Goal: Communication & Community: Share content

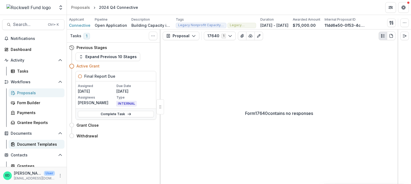
click at [29, 143] on div "Document Templates" at bounding box center [38, 144] width 43 height 6
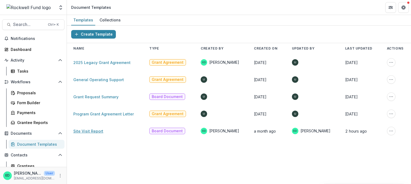
click at [87, 133] on link "Site Visit Report" at bounding box center [88, 131] width 30 height 5
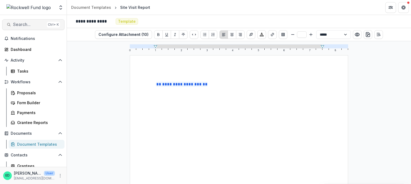
click at [24, 27] on button "Search... Ctrl + K" at bounding box center [33, 24] width 62 height 11
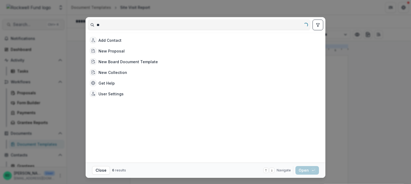
type input "*"
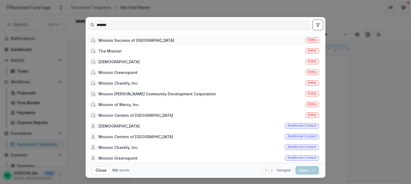
type input "*******"
click at [137, 41] on div "Mission Success of Houston" at bounding box center [136, 40] width 76 height 6
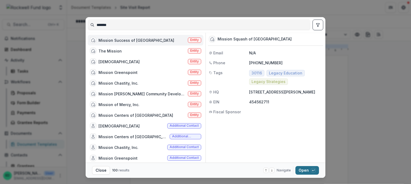
click at [306, 173] on button "Open with enter key" at bounding box center [307, 170] width 24 height 9
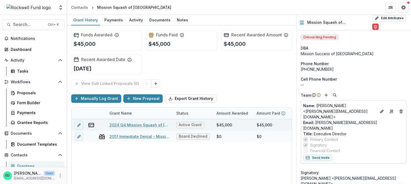
click at [138, 126] on link "2024 Q4 Mission Squash of Houston" at bounding box center [139, 125] width 60 height 6
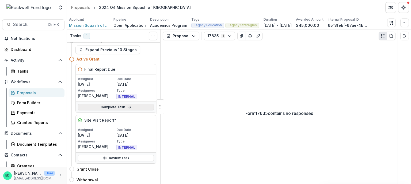
scroll to position [7, 0]
click at [104, 158] on icon at bounding box center [104, 157] width 4 height 4
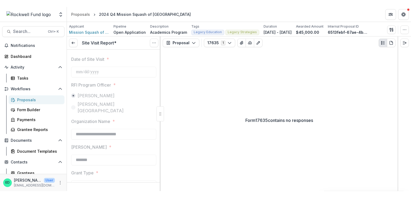
scroll to position [54, 0]
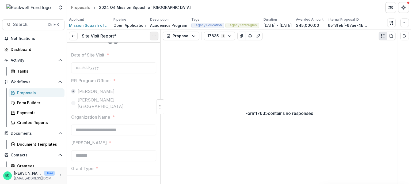
click at [151, 33] on button "Options" at bounding box center [154, 36] width 9 height 9
click at [128, 50] on link "View task" at bounding box center [128, 48] width 57 height 9
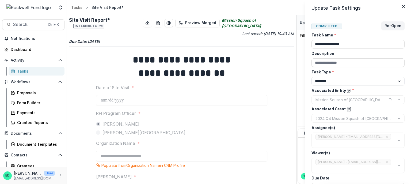
click at [167, 22] on div "**********" at bounding box center [205, 92] width 411 height 184
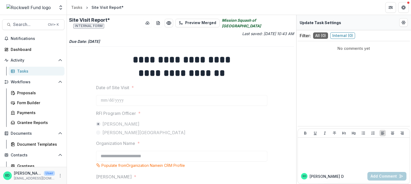
click at [167, 22] on button "Preview 54fb23ea-778e-47b9-8227-2b41cb809d7f.pdf" at bounding box center [169, 23] width 9 height 9
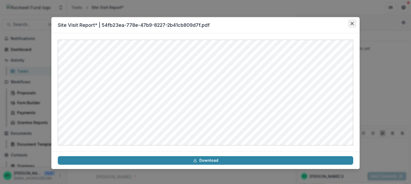
click at [353, 23] on icon "Close" at bounding box center [352, 23] width 3 height 3
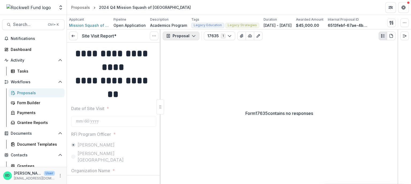
click at [184, 35] on button "Proposal" at bounding box center [181, 36] width 37 height 9
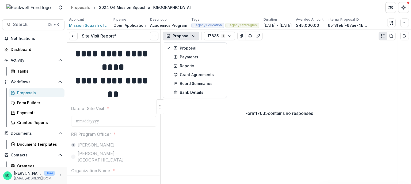
click at [259, 52] on div "Form 17635 contains no responses" at bounding box center [279, 113] width 237 height 142
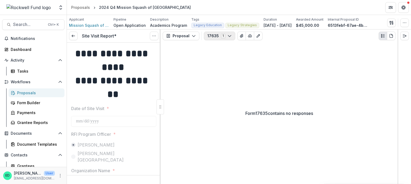
click at [230, 37] on button "17635 1" at bounding box center [219, 36] width 31 height 9
click at [230, 58] on span "17635" at bounding box center [238, 56] width 49 height 6
click at [224, 65] on button "Configure forms" at bounding box center [235, 67] width 62 height 9
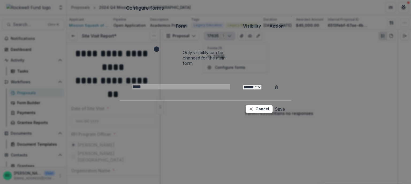
click at [261, 85] on select "****** ********" at bounding box center [252, 87] width 19 height 5
click at [262, 29] on th "Visibility" at bounding box center [252, 25] width 32 height 7
click at [273, 105] on button "Cancel" at bounding box center [259, 109] width 27 height 9
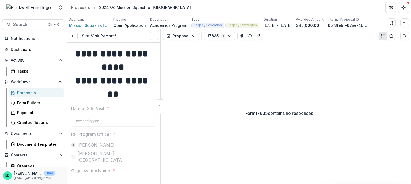
click at [142, 89] on h1 "**********" at bounding box center [112, 87] width 83 height 27
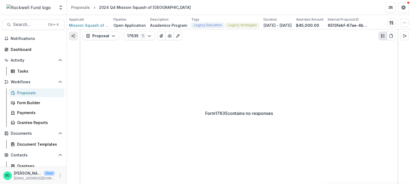
click at [72, 36] on line "Expand left" at bounding box center [73, 36] width 3 height 0
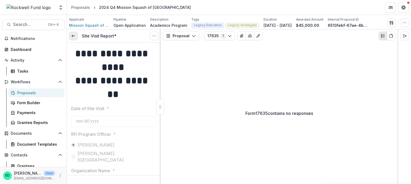
click at [73, 39] on link at bounding box center [73, 36] width 9 height 9
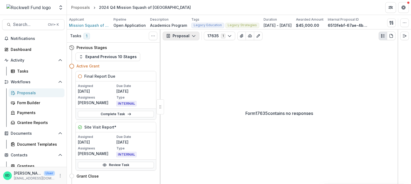
click at [189, 37] on button "Proposal" at bounding box center [181, 36] width 37 height 9
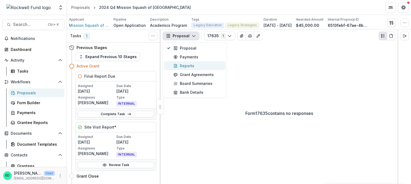
click at [190, 63] on div "Reports" at bounding box center [197, 66] width 49 height 6
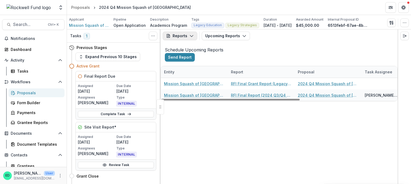
click at [182, 32] on button "Reports" at bounding box center [180, 36] width 35 height 9
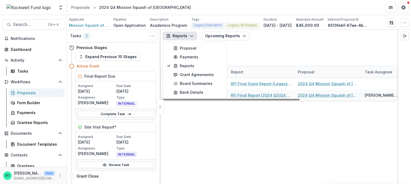
click at [195, 101] on div "Mission Squash of Houston RFI Final Grant Report (Legacy Strategies) 2024 Q4 Mi…" at bounding box center [355, 89] width 388 height 23
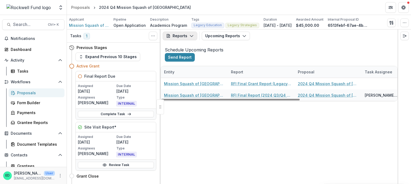
click at [192, 36] on icon "button" at bounding box center [191, 36] width 4 height 4
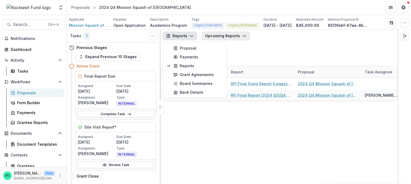
click at [214, 33] on button "Upcoming Reports" at bounding box center [226, 36] width 48 height 9
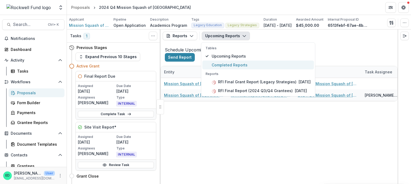
click at [222, 64] on span "Completed Reports" at bounding box center [261, 65] width 99 height 6
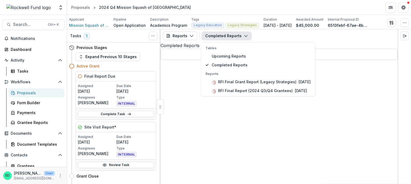
click at [252, 39] on div "Completed Reports Tables Upcoming Reports Completed Reports Reports RFI Final G…" at bounding box center [227, 36] width 50 height 9
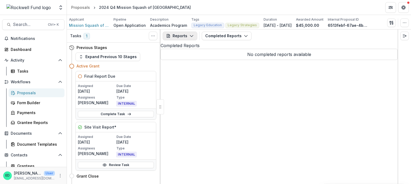
click at [193, 39] on button "Reports" at bounding box center [180, 36] width 35 height 9
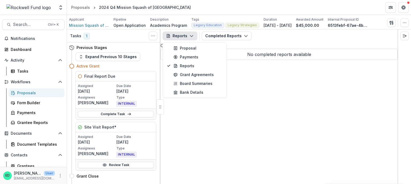
click at [252, 40] on div "Completed Reports Tables Upcoming Reports Completed Reports Reports RFI Final G…" at bounding box center [227, 36] width 50 height 9
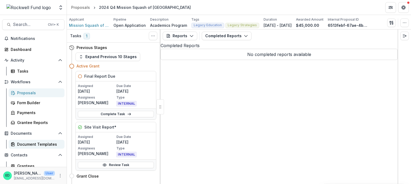
click at [37, 144] on div "Document Templates" at bounding box center [38, 144] width 43 height 6
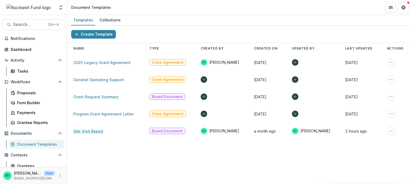
click at [91, 131] on link "Site Visit Report" at bounding box center [88, 131] width 30 height 5
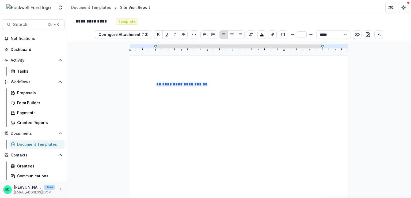
drag, startPoint x: 25, startPoint y: 196, endPoint x: 27, endPoint y: 192, distance: 4.1
click at [25, 196] on div "ED Estevan D. Delgado User edelgado@rockfund.org" at bounding box center [33, 189] width 67 height 17
click at [29, 190] on p "[EMAIL_ADDRESS][DOMAIN_NAME]" at bounding box center [34, 192] width 41 height 5
click at [60, 190] on icon "More" at bounding box center [60, 189] width 4 height 4
click at [72, 179] on icon at bounding box center [71, 179] width 3 height 2
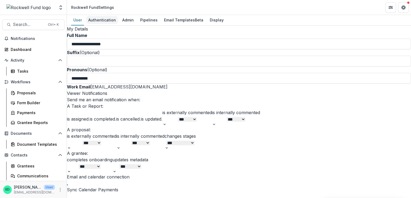
click at [104, 17] on div "Authentication" at bounding box center [102, 20] width 32 height 8
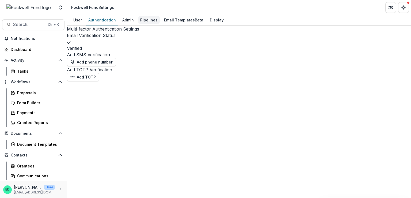
click at [152, 18] on div "Pipelines" at bounding box center [149, 20] width 22 height 8
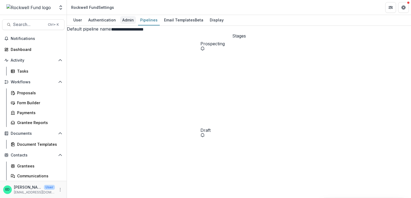
click at [121, 20] on div "Admin" at bounding box center [128, 20] width 16 height 8
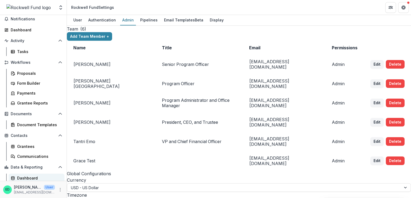
scroll to position [31, 0]
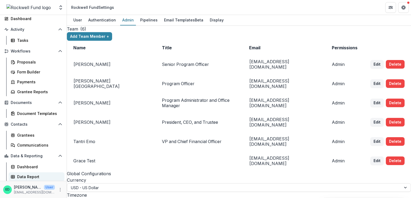
click at [29, 177] on div "Data Report" at bounding box center [38, 177] width 43 height 6
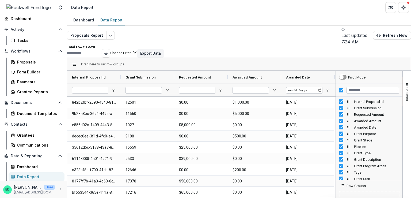
click at [281, 3] on header "Data Report" at bounding box center [239, 7] width 344 height 15
click at [87, 20] on div "Dashboard" at bounding box center [83, 20] width 25 height 8
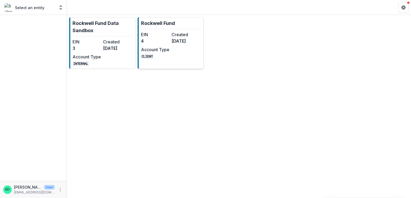
click at [154, 42] on dd "4" at bounding box center [155, 41] width 28 height 6
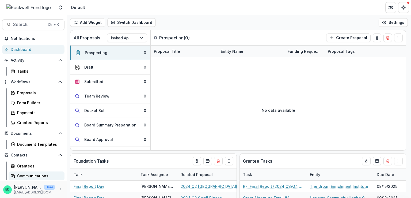
click at [27, 176] on div "Communications" at bounding box center [38, 176] width 43 height 6
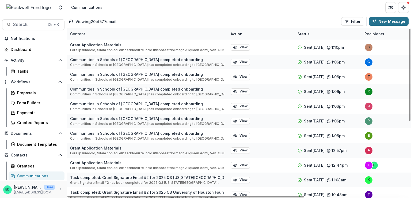
click at [386, 22] on button "New Message" at bounding box center [389, 21] width 40 height 9
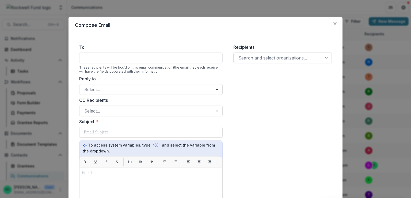
click at [93, 57] on div at bounding box center [150, 57] width 143 height 11
click at [146, 53] on div at bounding box center [150, 57] width 143 height 11
click at [273, 57] on div at bounding box center [277, 57] width 79 height 7
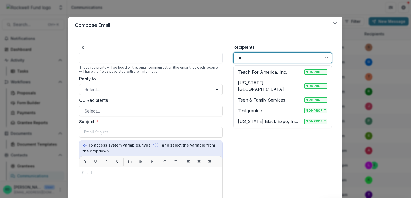
type input "*"
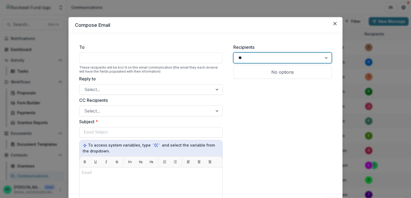
type input "***"
click at [256, 68] on div "XYZ Nonprofit" at bounding box center [283, 72] width 96 height 11
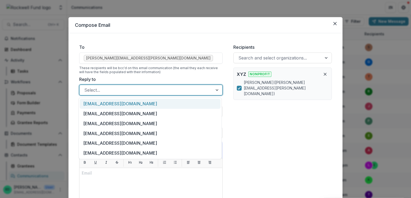
click at [107, 90] on div at bounding box center [146, 89] width 124 height 7
click at [108, 103] on div "[EMAIL_ADDRESS][DOMAIN_NAME]" at bounding box center [150, 104] width 141 height 10
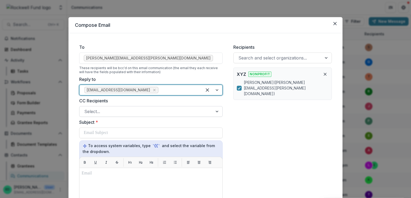
click at [97, 115] on div at bounding box center [146, 111] width 124 height 7
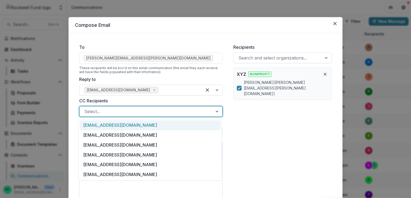
click at [101, 126] on div "[EMAIL_ADDRESS][DOMAIN_NAME]" at bounding box center [150, 125] width 141 height 10
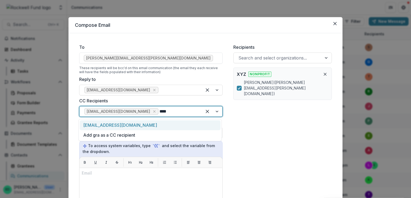
type input "*****"
click at [153, 123] on div "grace+1@trytemelio.com" at bounding box center [150, 125] width 141 height 10
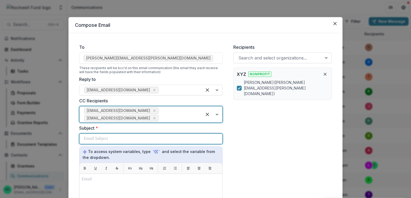
click at [107, 136] on p at bounding box center [96, 138] width 24 height 6
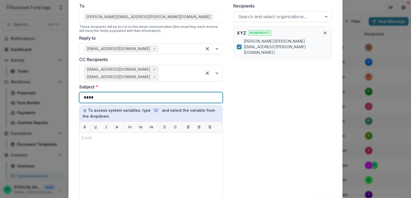
scroll to position [54, 0]
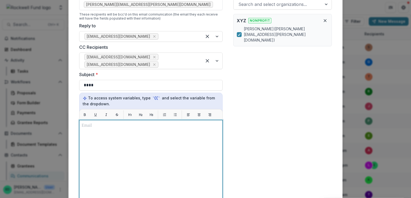
click at [97, 141] on div at bounding box center [151, 186] width 139 height 129
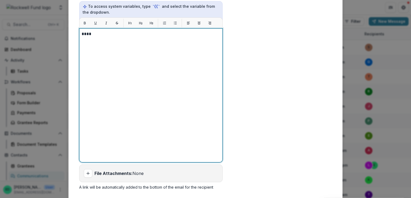
scroll to position [181, 0]
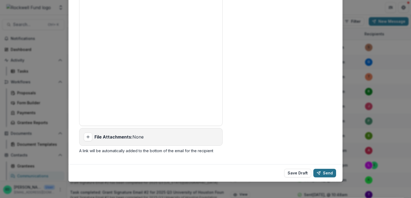
click at [324, 171] on button "Send" at bounding box center [324, 173] width 23 height 9
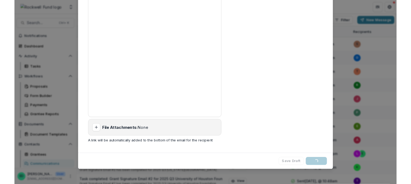
scroll to position [0, 0]
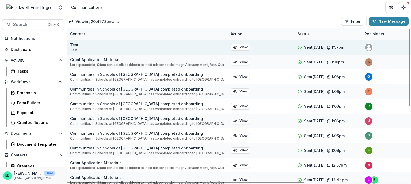
click at [164, 47] on div "Test Test" at bounding box center [147, 47] width 161 height 15
click at [242, 49] on button "View" at bounding box center [240, 47] width 19 height 6
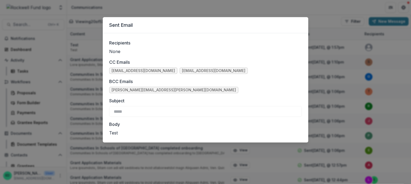
click at [308, 9] on div "Sent Email Recipients None CC Emails edelgado@rockfund.org grace+1@trytemelio.c…" at bounding box center [205, 92] width 411 height 184
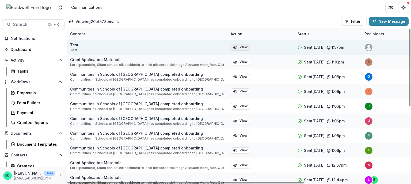
click at [244, 45] on button "View" at bounding box center [240, 47] width 19 height 6
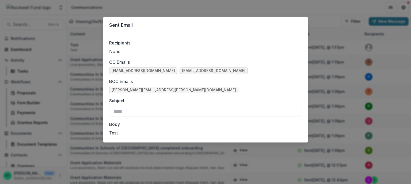
click at [262, 2] on div "Sent Email Recipients None CC Emails edelgado@rockfund.org grace+1@trytemelio.c…" at bounding box center [205, 92] width 411 height 184
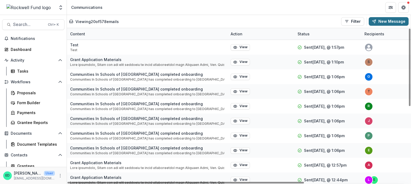
click at [386, 24] on button "New Message" at bounding box center [389, 21] width 40 height 9
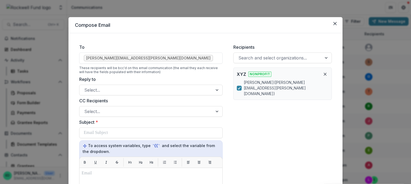
click at [329, 14] on div "Compose Email To delgado.estevan@gmail.com These recipients will be bcc'd on th…" at bounding box center [205, 92] width 411 height 184
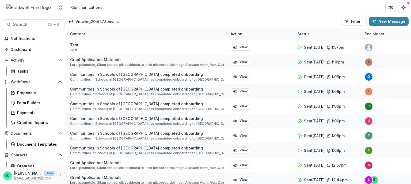
click at [305, 12] on header "Communications" at bounding box center [239, 7] width 344 height 15
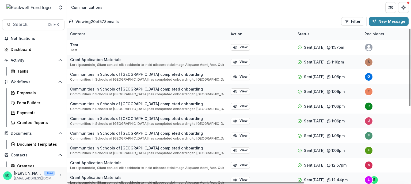
click at [61, 178] on div "ED Estevan D. Delgado User edelgado@rockfund.org" at bounding box center [33, 175] width 60 height 10
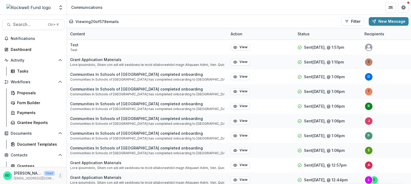
click at [59, 177] on icon "More" at bounding box center [60, 175] width 4 height 4
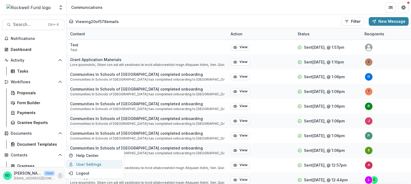
click at [82, 163] on link "User Settings" at bounding box center [94, 164] width 57 height 9
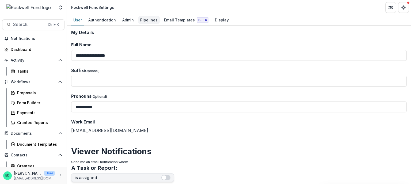
click at [141, 17] on div "Pipelines" at bounding box center [149, 20] width 22 height 8
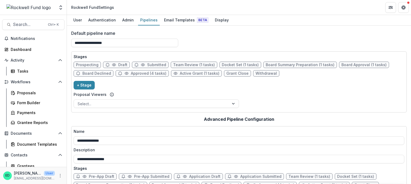
click at [112, 64] on icon at bounding box center [114, 65] width 4 height 4
click at [110, 63] on span "Draft" at bounding box center [116, 65] width 27 height 6
click at [112, 63] on icon at bounding box center [114, 65] width 4 height 4
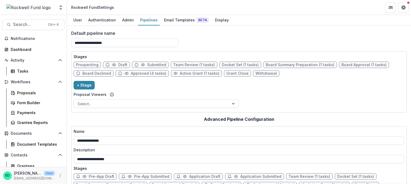
click at [120, 64] on span "Draft" at bounding box center [122, 65] width 9 height 5
select select "*****"
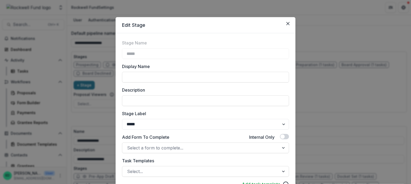
click at [120, 64] on div "Stage Name ***** Display Name Description Stage Label ******* ***** ********* *…" at bounding box center [206, 144] width 180 height 222
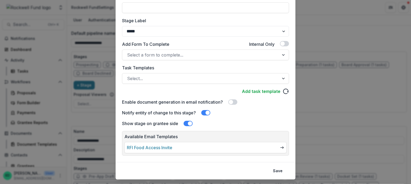
scroll to position [105, 0]
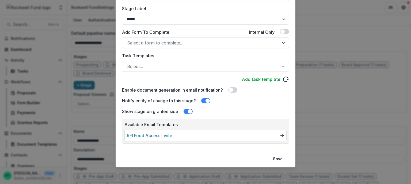
click at [307, 21] on div "Edit Stage Stage Name ***** Display Name Description Stage Label ******* ***** …" at bounding box center [205, 92] width 411 height 184
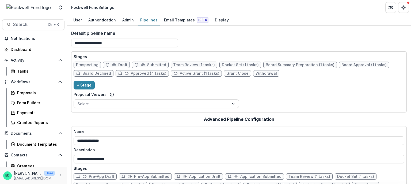
click at [137, 72] on span "Approved (4 tasks)" at bounding box center [149, 73] width 36 height 5
select select "********"
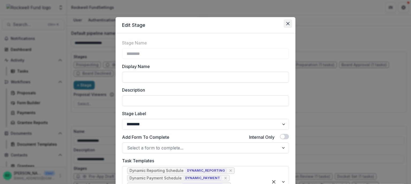
click at [287, 27] on button "Close" at bounding box center [288, 23] width 9 height 9
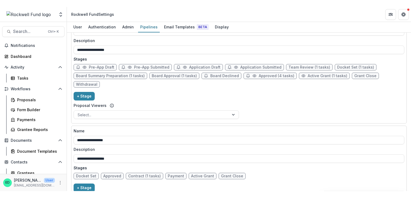
scroll to position [0, 0]
